Goal: Information Seeking & Learning: Find specific fact

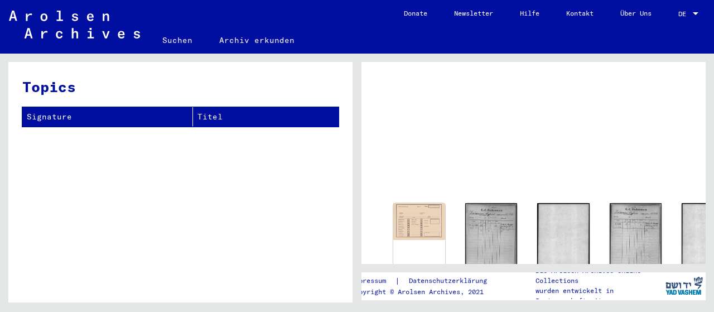
scroll to position [176, 0]
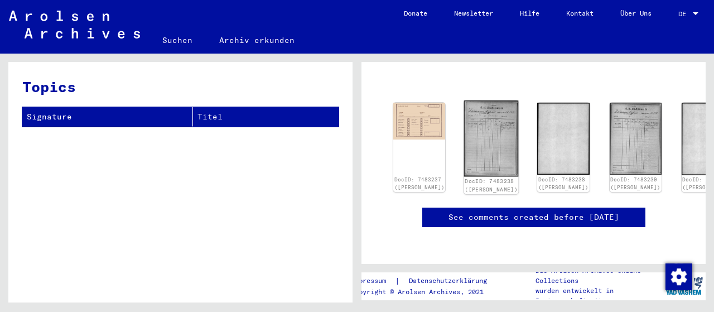
click at [467, 100] on img at bounding box center [491, 138] width 55 height 76
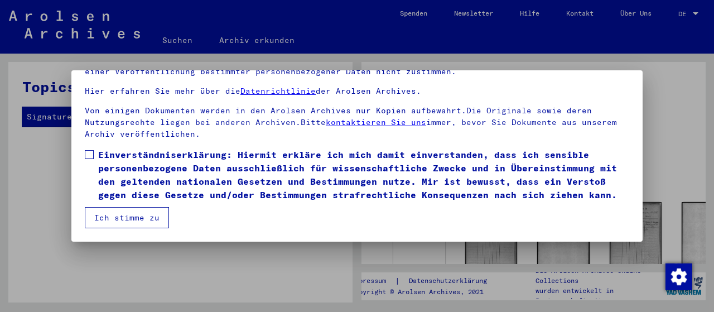
scroll to position [102, 0]
click at [85, 150] on span at bounding box center [89, 154] width 9 height 9
click at [112, 219] on button "Ich stimme zu" at bounding box center [127, 217] width 84 height 21
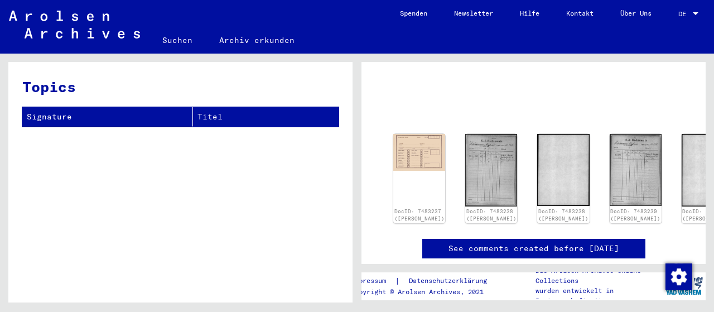
scroll to position [70, 0]
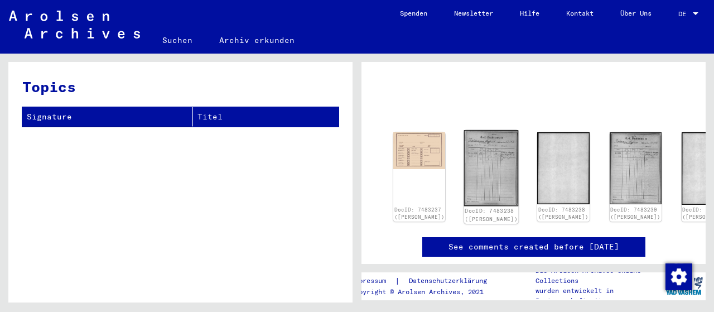
click at [474, 159] on img at bounding box center [491, 168] width 55 height 76
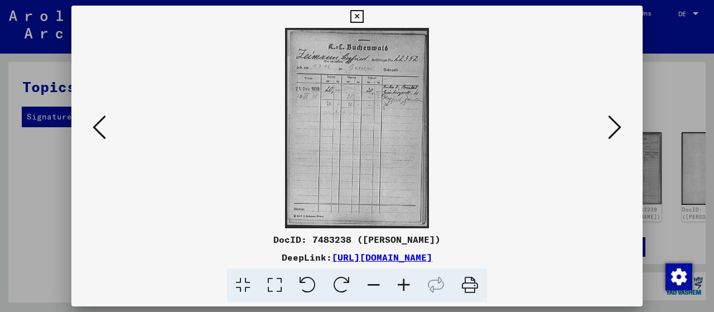
click at [403, 284] on icon at bounding box center [404, 285] width 30 height 34
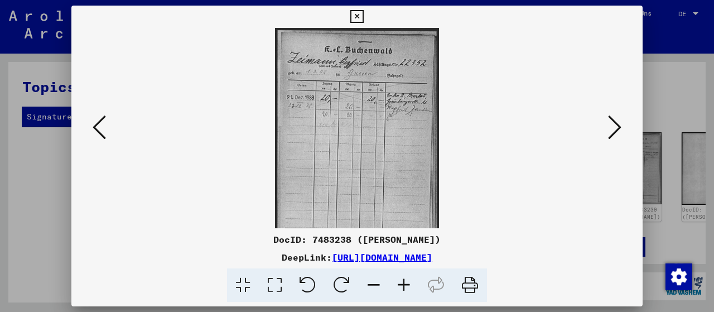
click at [403, 284] on icon at bounding box center [404, 285] width 30 height 34
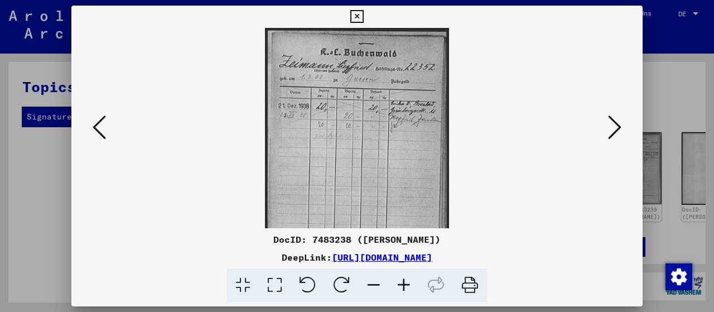
click at [403, 284] on icon at bounding box center [404, 285] width 30 height 34
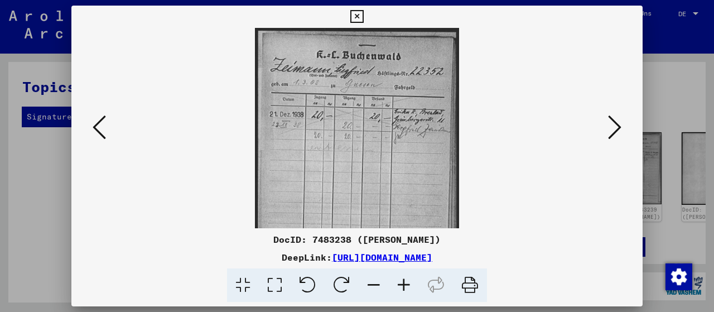
click at [403, 284] on icon at bounding box center [404, 285] width 30 height 34
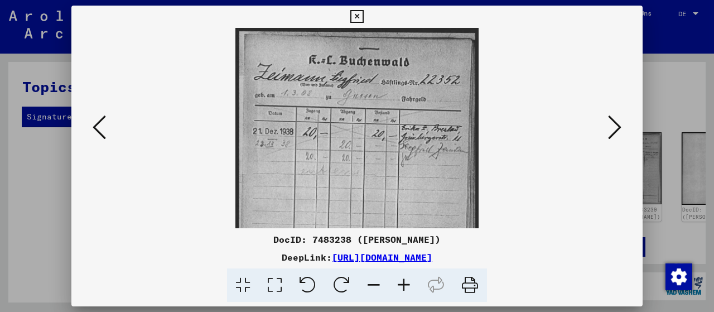
click at [403, 284] on icon at bounding box center [404, 285] width 30 height 34
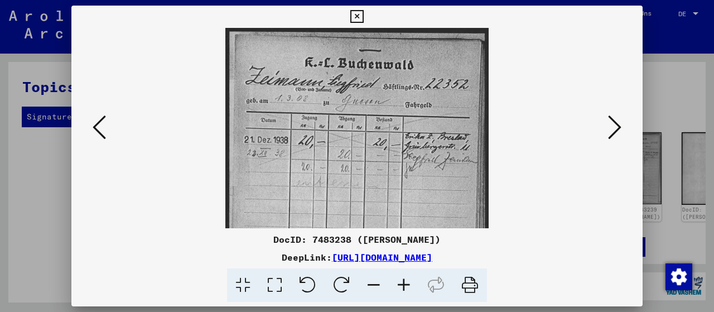
click at [403, 284] on icon at bounding box center [404, 285] width 30 height 34
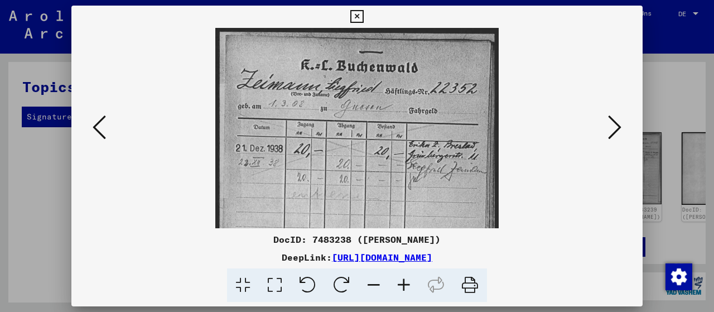
click at [403, 284] on icon at bounding box center [404, 285] width 30 height 34
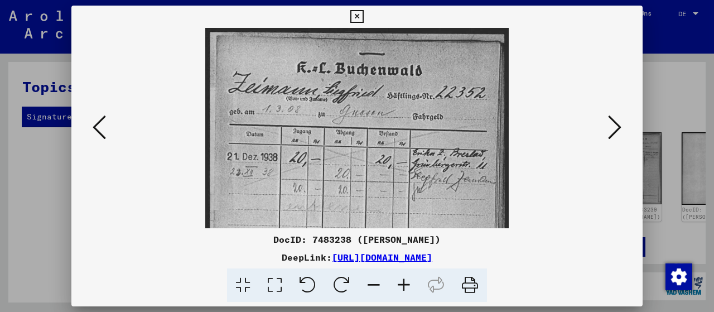
click at [403, 284] on icon at bounding box center [404, 285] width 30 height 34
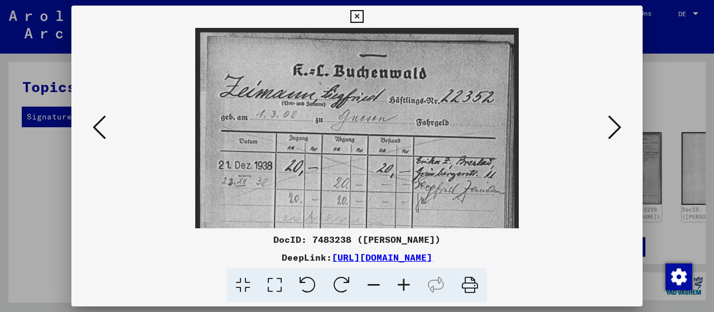
click at [615, 130] on icon at bounding box center [614, 127] width 13 height 27
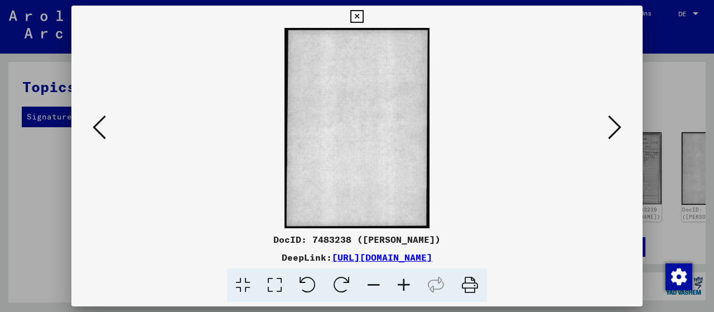
click at [615, 130] on icon at bounding box center [614, 127] width 13 height 27
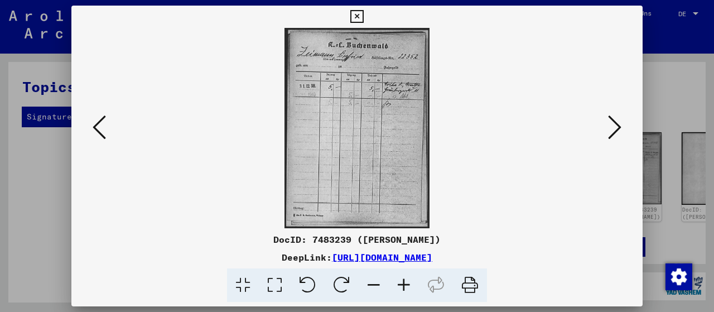
click at [615, 130] on icon at bounding box center [614, 127] width 13 height 27
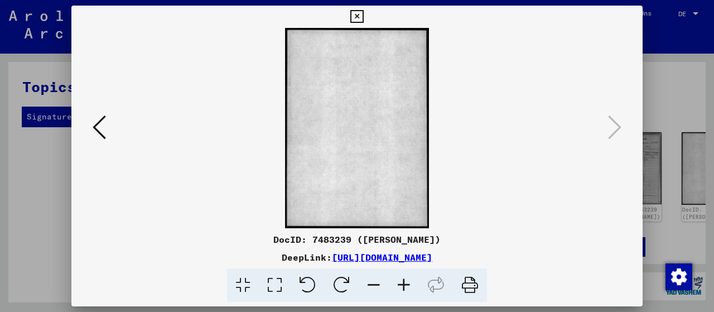
click at [678, 100] on div at bounding box center [357, 156] width 714 height 312
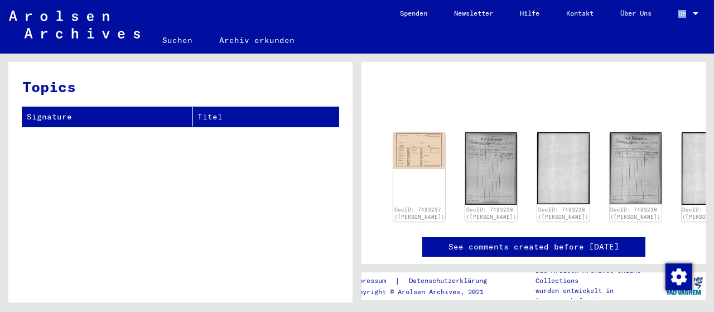
click at [699, 15] on link "DE DE" at bounding box center [689, 13] width 49 height 27
click at [692, 14] on div at bounding box center [695, 14] width 10 height 8
click at [672, 37] on span "Deutsch" at bounding box center [667, 40] width 27 height 8
click at [684, 15] on mat-select-trigger "DE" at bounding box center [682, 13] width 8 height 8
click at [683, 22] on span "English" at bounding box center [676, 20] width 45 height 20
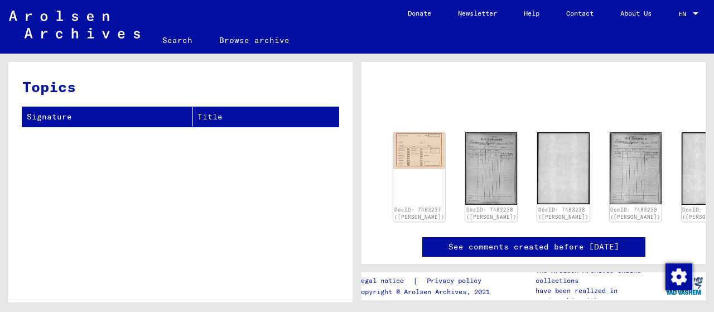
click at [172, 40] on link "Search" at bounding box center [177, 40] width 57 height 27
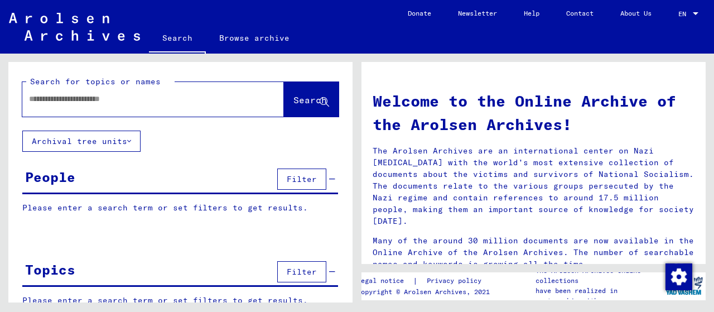
click at [156, 96] on input "text" at bounding box center [139, 99] width 221 height 12
type input "**********"
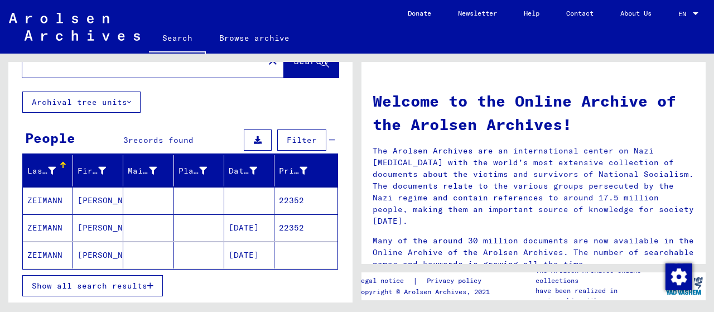
scroll to position [59, 0]
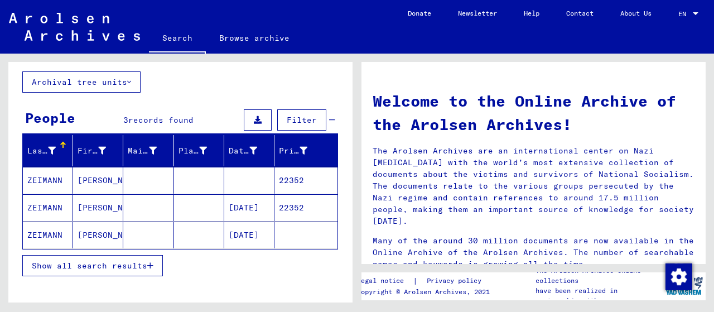
click at [107, 177] on mat-cell "[PERSON_NAME]" at bounding box center [98, 180] width 50 height 27
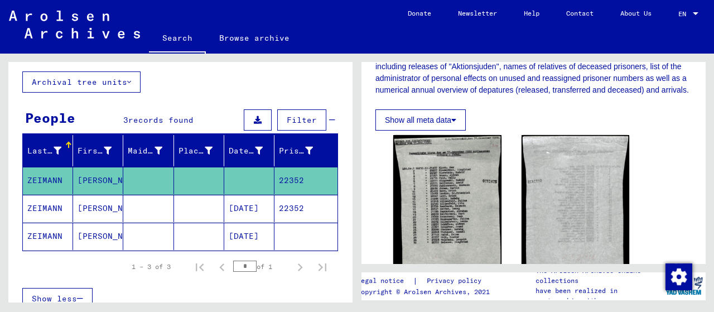
scroll to position [273, 0]
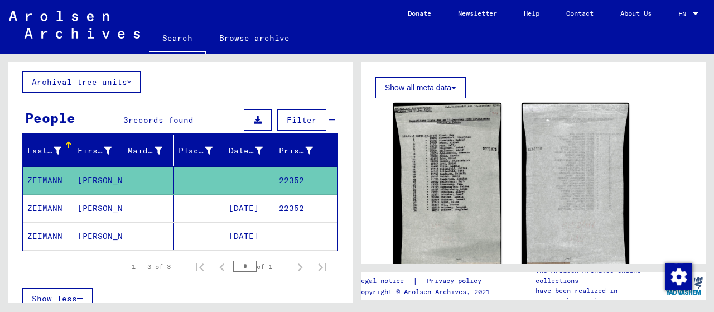
click at [94, 205] on mat-cell "[PERSON_NAME]" at bounding box center [98, 208] width 50 height 27
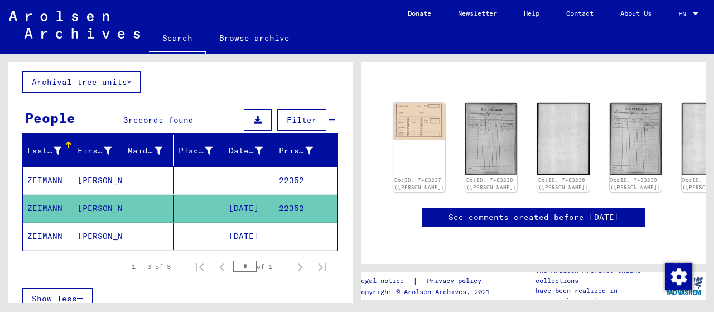
click at [83, 226] on mat-cell "[PERSON_NAME]" at bounding box center [98, 236] width 50 height 27
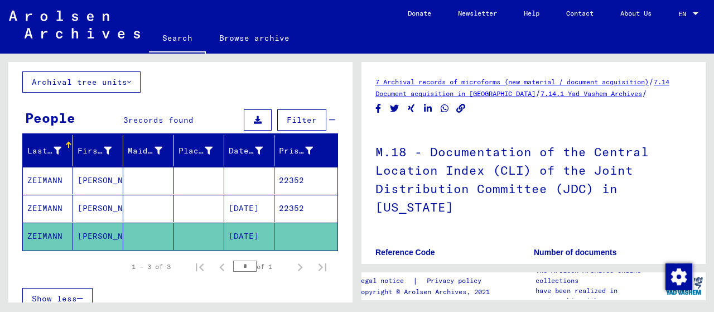
click at [178, 42] on link "Search" at bounding box center [177, 39] width 57 height 29
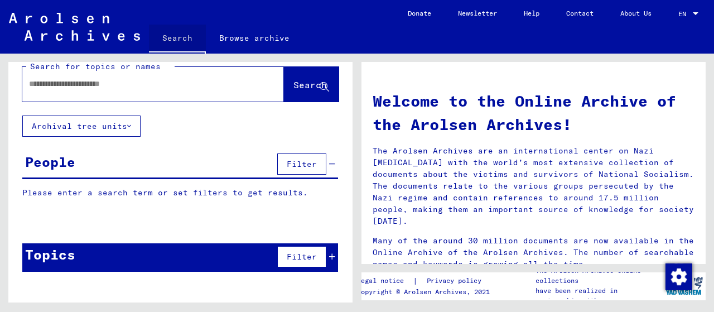
scroll to position [13, 0]
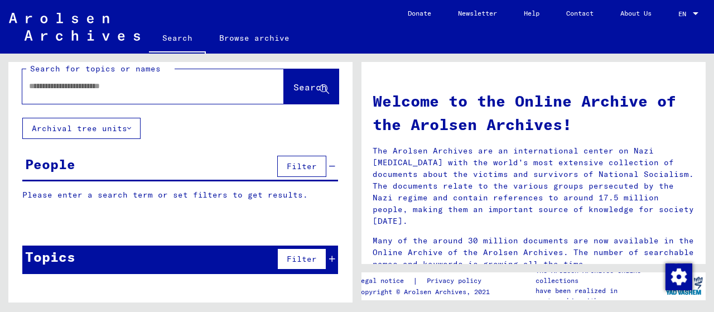
click at [153, 81] on input "text" at bounding box center [139, 86] width 221 height 12
type input "**********"
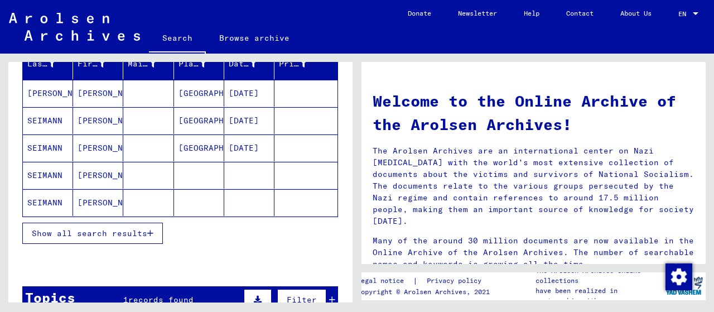
scroll to position [178, 0]
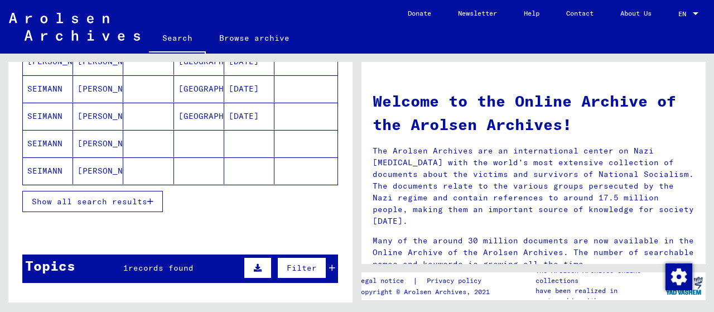
click at [114, 196] on span "Show all search results" at bounding box center [89, 201] width 115 height 10
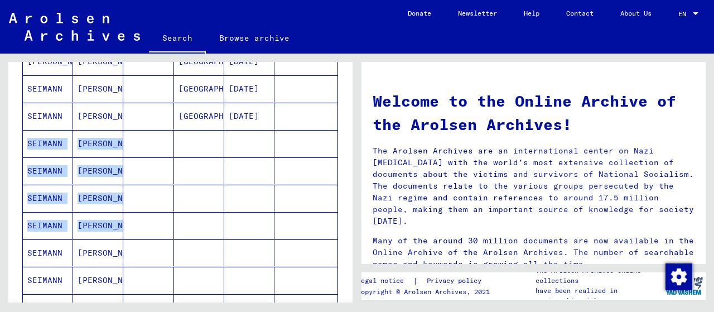
drag, startPoint x: 343, startPoint y: 122, endPoint x: 345, endPoint y: 210, distance: 88.1
click at [345, 210] on div "**********" at bounding box center [180, 186] width 344 height 249
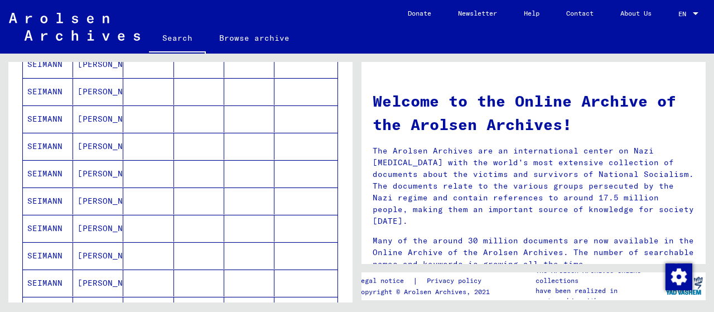
scroll to position [823, 0]
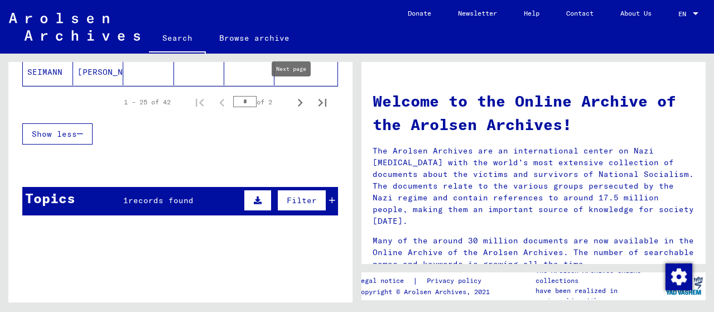
click at [293, 95] on icon "Next page" at bounding box center [300, 103] width 16 height 16
type input "*"
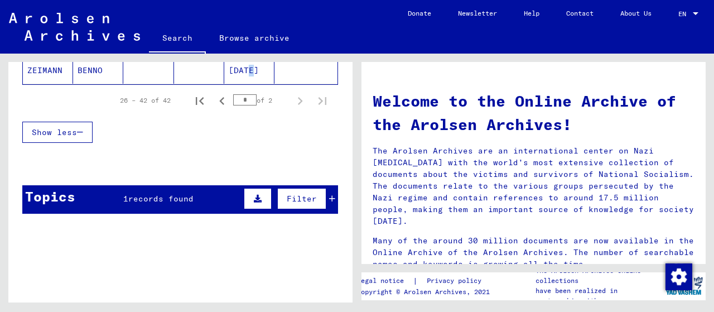
scroll to position [609, 0]
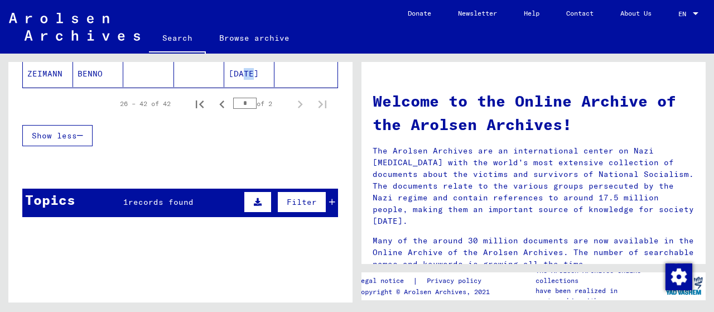
click at [234, 69] on mat-cell "[DATE]" at bounding box center [249, 73] width 50 height 27
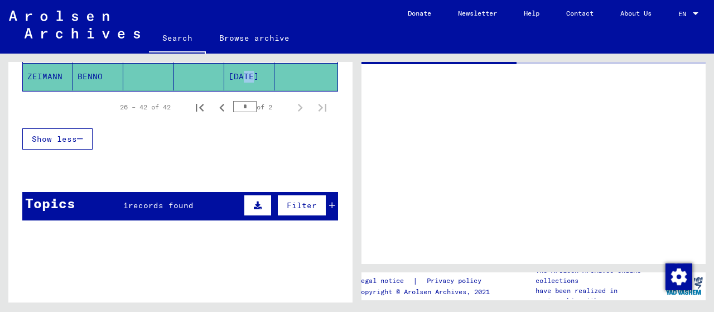
click at [234, 69] on mat-cell "[DATE]" at bounding box center [249, 76] width 50 height 27
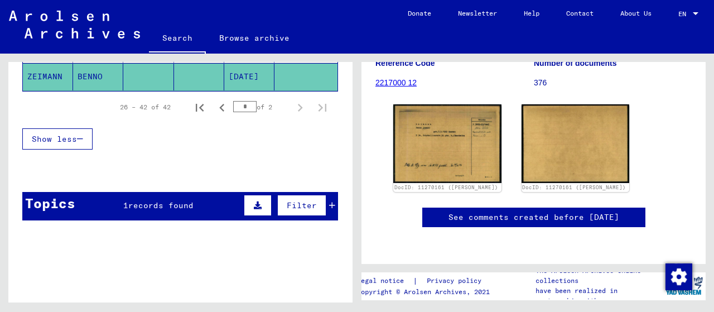
scroll to position [139, 0]
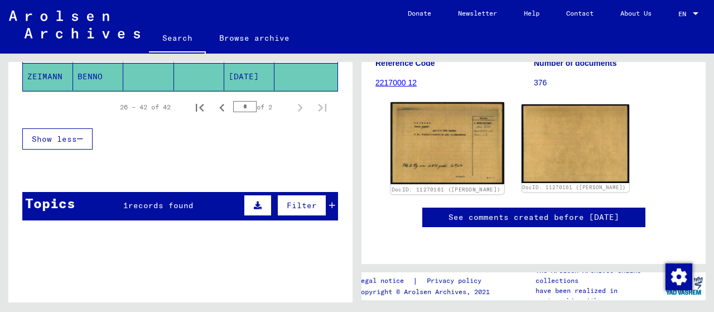
click at [455, 124] on img at bounding box center [446, 143] width 113 height 82
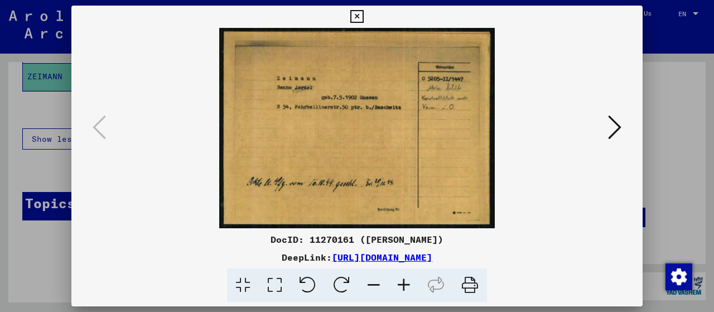
click at [180, 154] on img at bounding box center [356, 128] width 495 height 200
click at [610, 128] on icon at bounding box center [614, 127] width 13 height 27
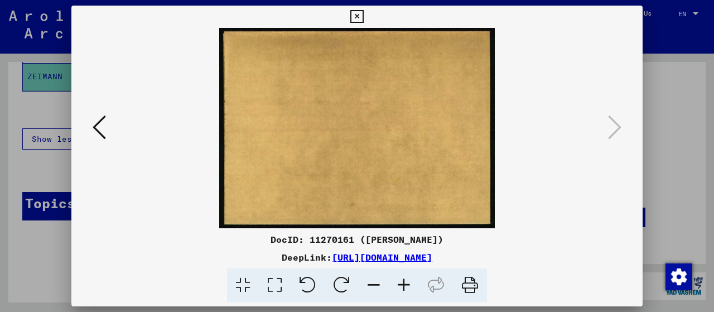
click at [676, 97] on div at bounding box center [357, 156] width 714 height 312
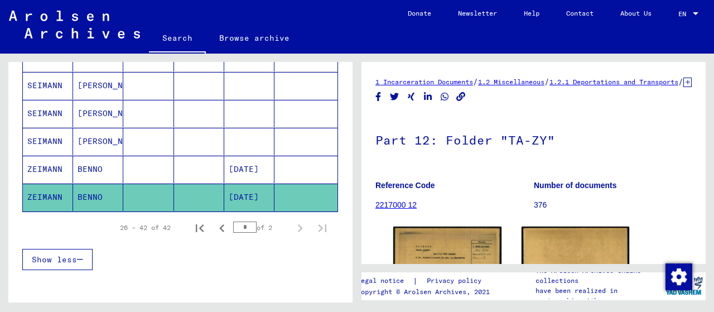
scroll to position [486, 0]
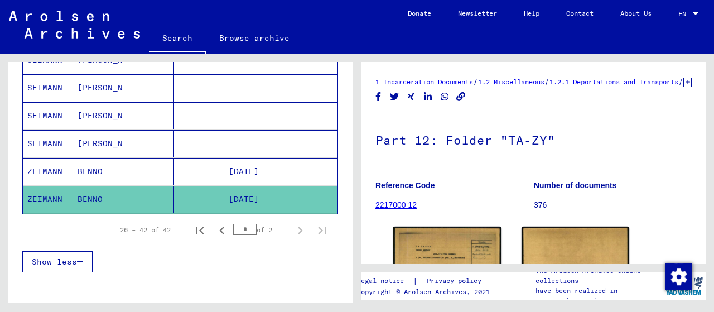
click at [249, 164] on mat-cell "[DATE]" at bounding box center [249, 171] width 50 height 27
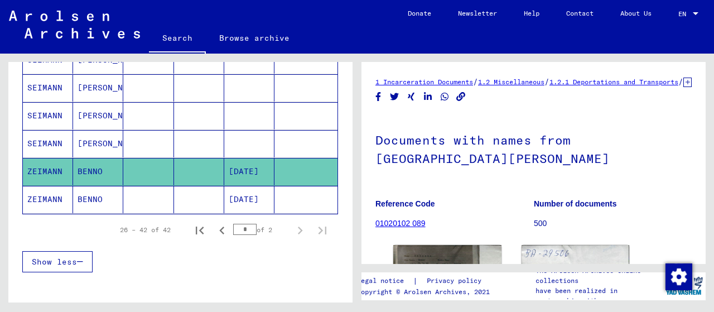
scroll to position [140, 0]
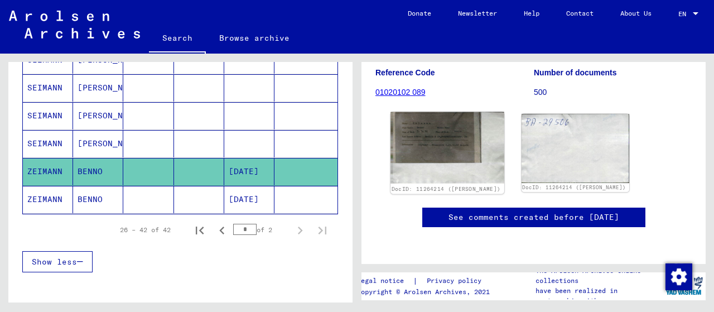
click at [441, 146] on img at bounding box center [446, 147] width 113 height 71
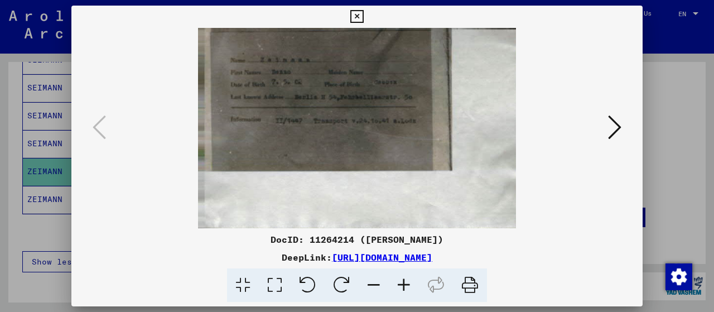
click at [441, 146] on img at bounding box center [356, 128] width 495 height 200
click at [398, 290] on icon at bounding box center [404, 285] width 30 height 34
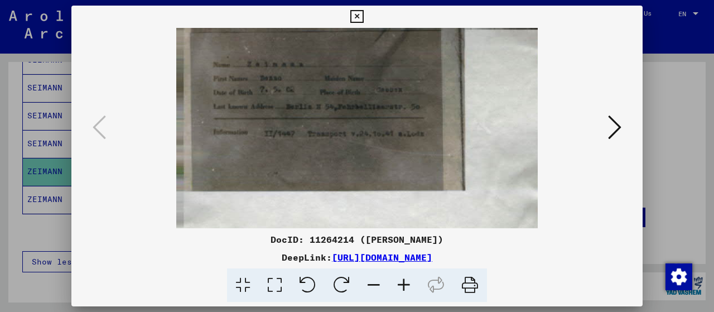
click at [398, 290] on icon at bounding box center [404, 285] width 30 height 34
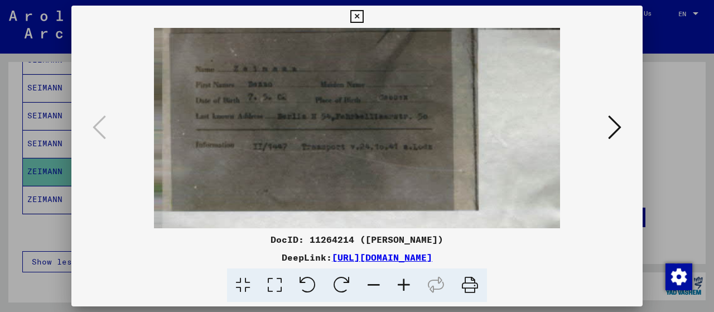
click at [398, 290] on icon at bounding box center [404, 285] width 30 height 34
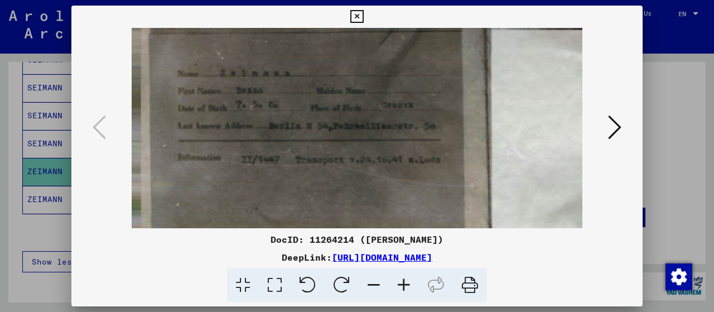
click at [398, 290] on icon at bounding box center [404, 285] width 30 height 34
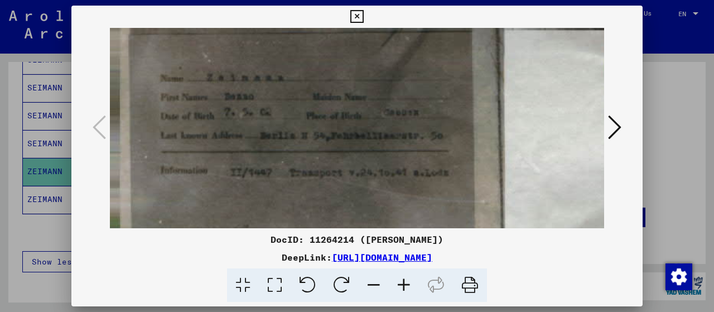
click at [670, 121] on div at bounding box center [357, 156] width 714 height 312
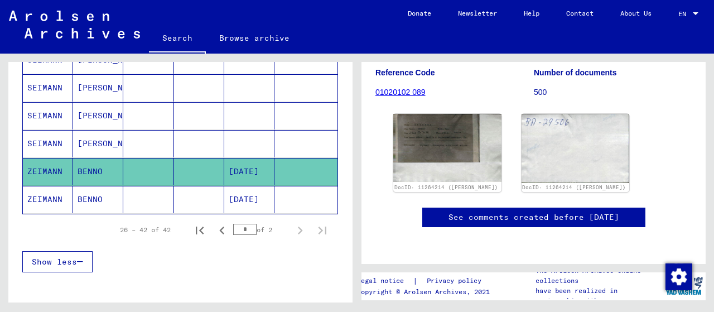
scroll to position [0, 0]
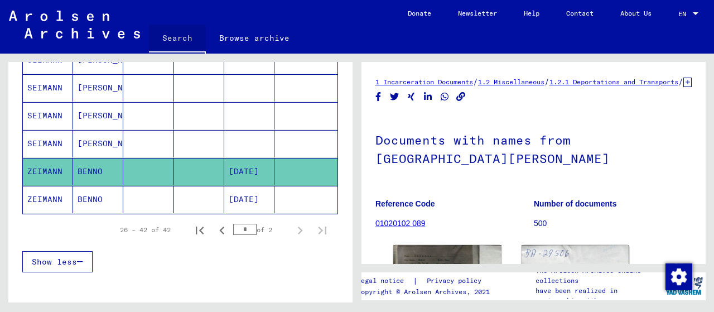
click at [165, 38] on link "Search" at bounding box center [177, 39] width 57 height 29
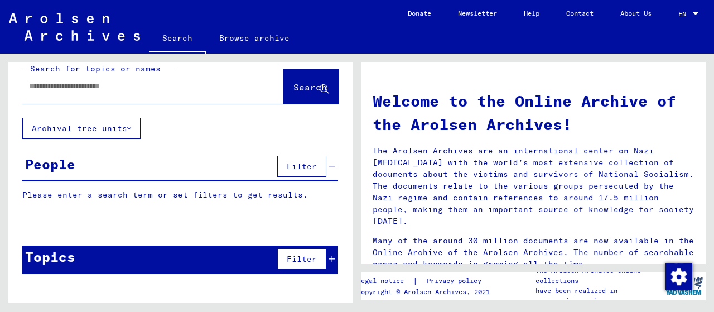
click at [144, 86] on input "text" at bounding box center [139, 86] width 221 height 12
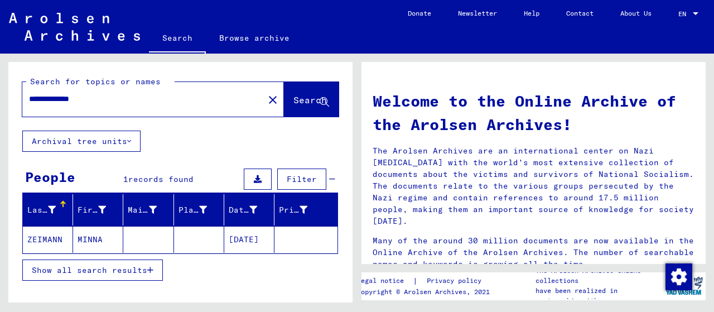
click at [88, 240] on mat-cell "MINNA" at bounding box center [98, 239] width 50 height 27
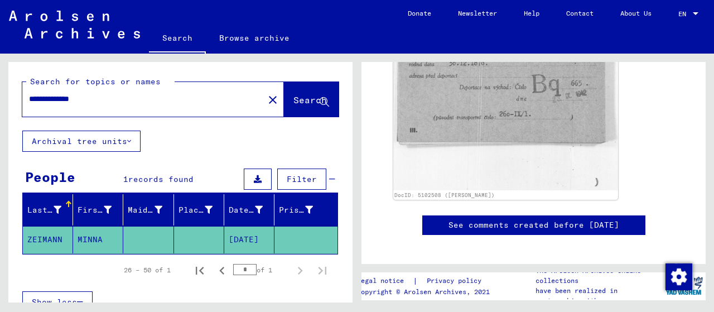
scroll to position [263, 0]
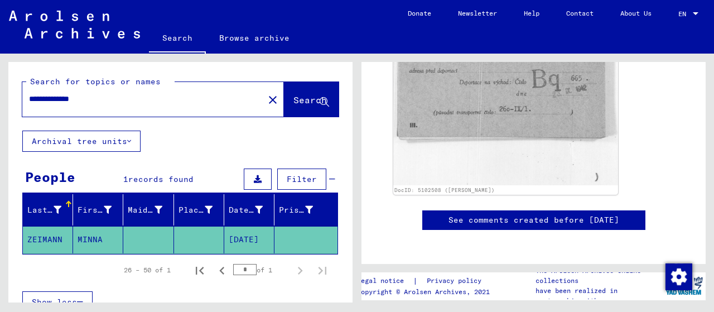
drag, startPoint x: 75, startPoint y: 99, endPoint x: 250, endPoint y: 113, distance: 176.3
click at [247, 113] on div "**********" at bounding box center [153, 99] width 262 height 35
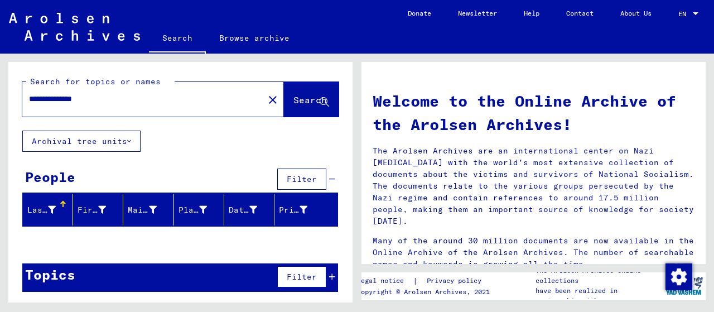
drag, startPoint x: 70, startPoint y: 99, endPoint x: 157, endPoint y: 94, distance: 87.2
click at [157, 94] on input "**********" at bounding box center [139, 99] width 221 height 12
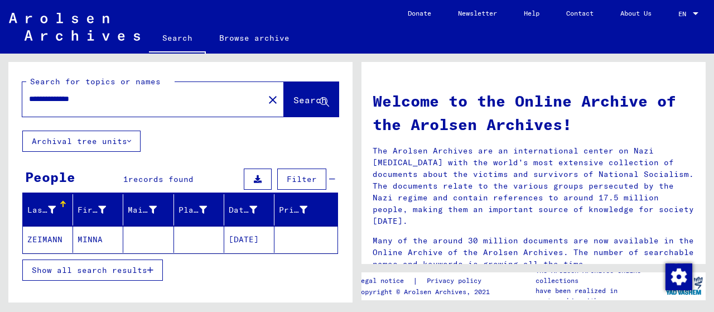
click at [252, 236] on mat-cell "[DATE]" at bounding box center [249, 239] width 50 height 27
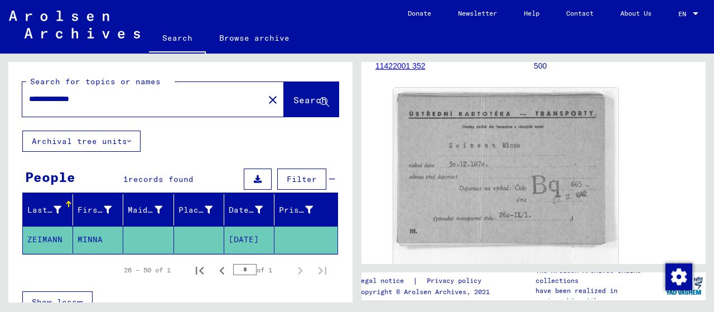
scroll to position [166, 0]
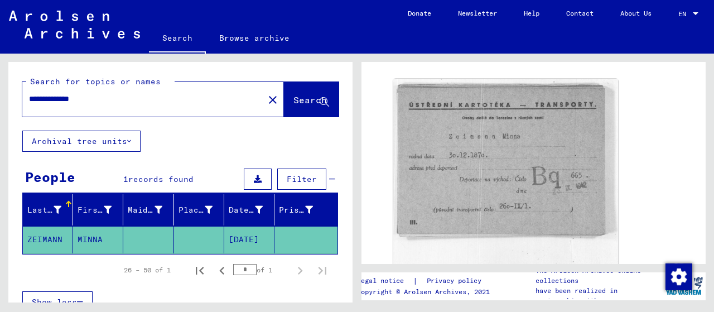
click at [601, 74] on figure "Number of documents 500" at bounding box center [613, 49] width 158 height 50
drag, startPoint x: 114, startPoint y: 100, endPoint x: 0, endPoint y: 90, distance: 114.2
click at [0, 91] on div "**********" at bounding box center [178, 178] width 357 height 249
type input "**********"
